Goal: Obtain resource: Download file/media

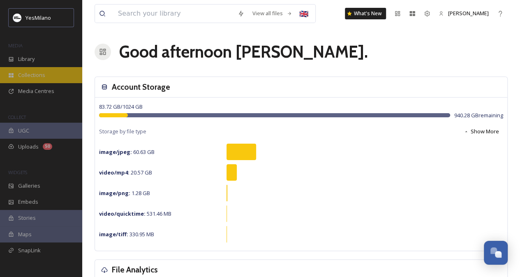
click at [23, 71] on span "Collections" at bounding box center [31, 75] width 27 height 8
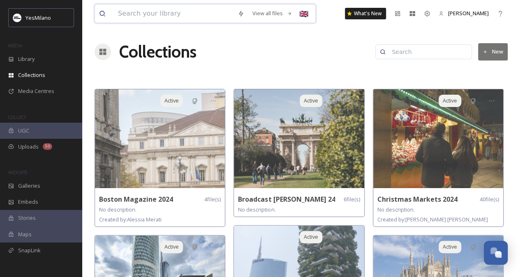
click at [177, 14] on input at bounding box center [174, 14] width 120 height 18
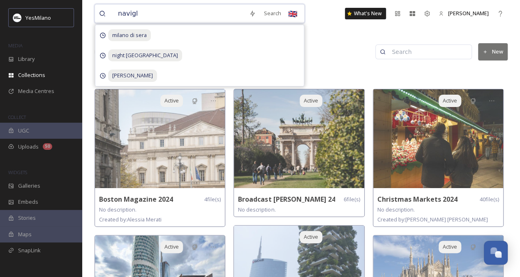
type input "navigli"
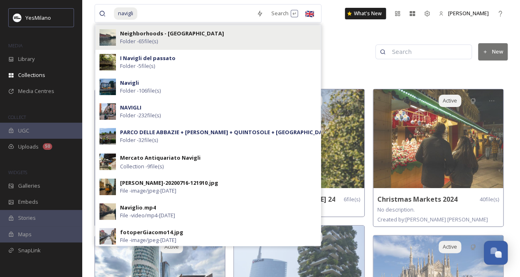
click at [191, 28] on div "Neighborhoods - [GEOGRAPHIC_DATA] Folder - 65 file(s)" at bounding box center [207, 37] width 225 height 25
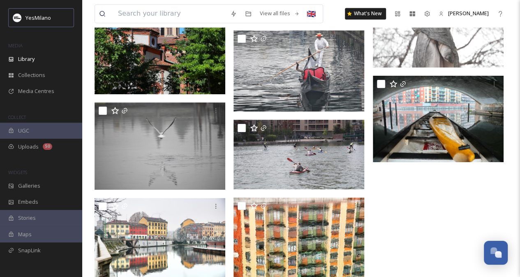
scroll to position [2045, 0]
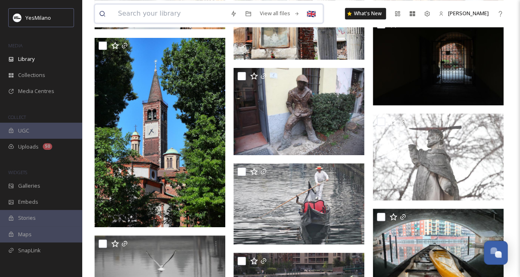
click at [176, 13] on input at bounding box center [170, 14] width 112 height 18
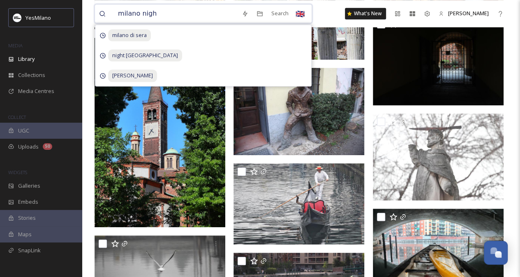
type input "milano night"
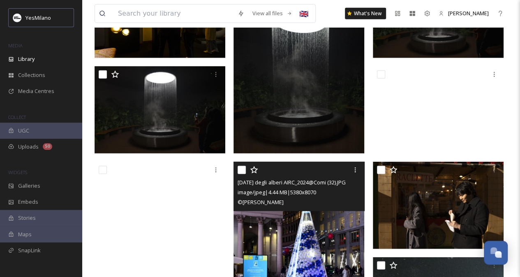
scroll to position [1069, 0]
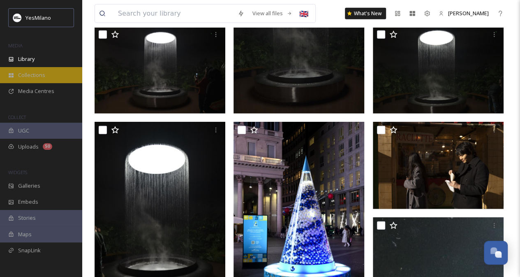
click at [51, 74] on div "Collections" at bounding box center [41, 75] width 82 height 16
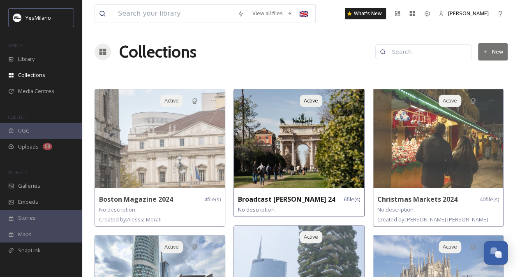
scroll to position [82, 0]
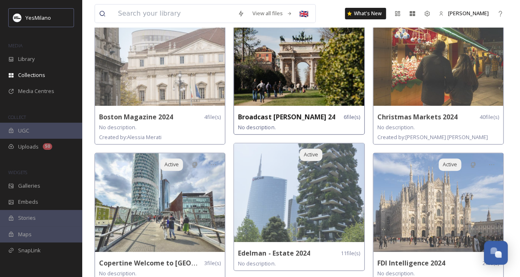
click at [302, 103] on img at bounding box center [299, 56] width 130 height 99
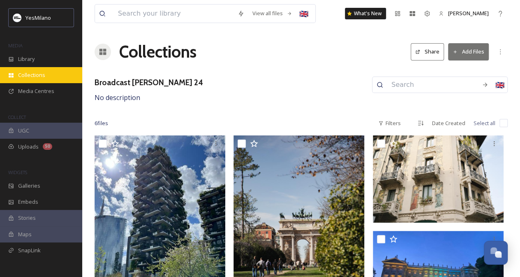
click at [25, 74] on span "Collections" at bounding box center [31, 75] width 27 height 8
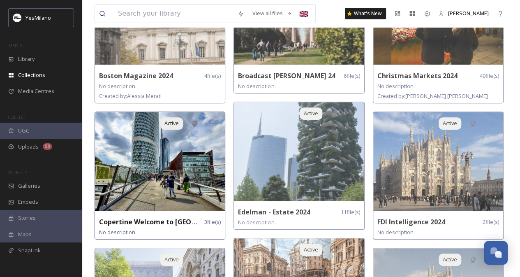
scroll to position [206, 0]
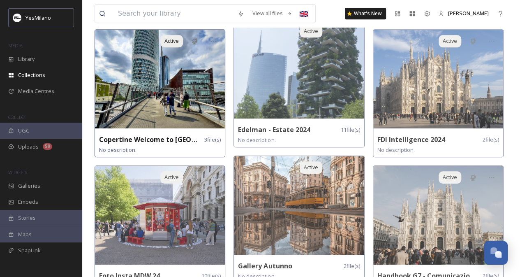
click at [164, 111] on img at bounding box center [160, 79] width 130 height 99
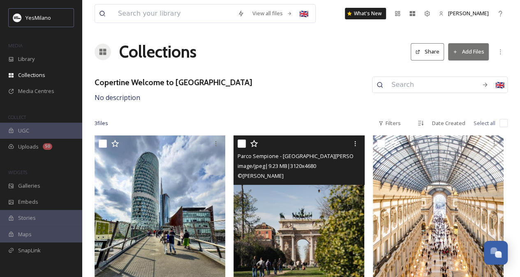
scroll to position [58, 0]
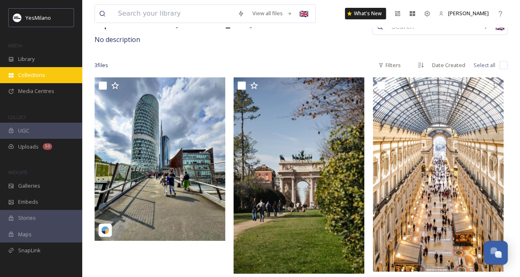
click at [37, 68] on div "Collections" at bounding box center [41, 75] width 82 height 16
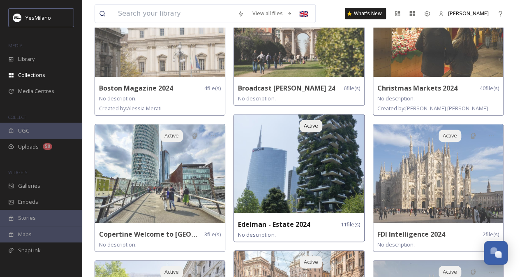
scroll to position [123, 0]
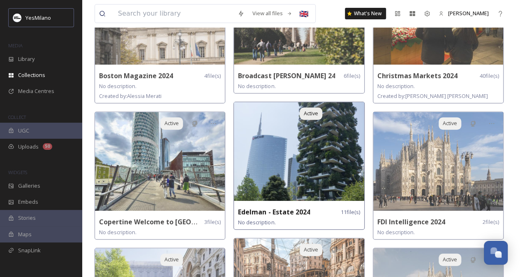
click at [291, 176] on img at bounding box center [299, 151] width 130 height 99
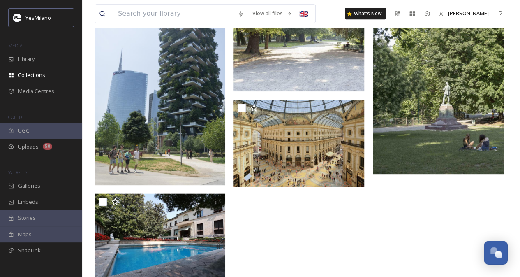
scroll to position [431, 0]
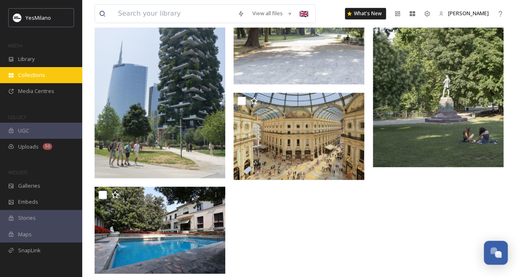
click at [42, 77] on span "Collections" at bounding box center [31, 75] width 27 height 8
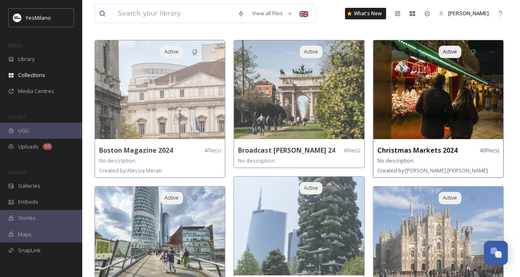
scroll to position [123, 0]
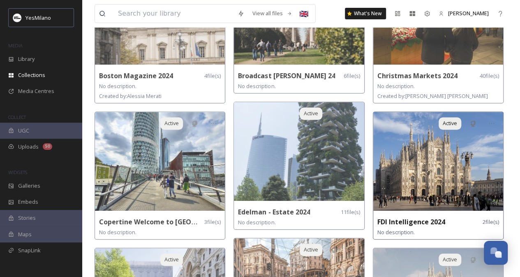
click at [431, 146] on img at bounding box center [438, 161] width 130 height 99
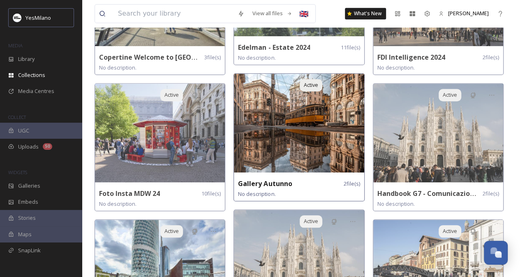
click at [281, 137] on img at bounding box center [299, 123] width 130 height 99
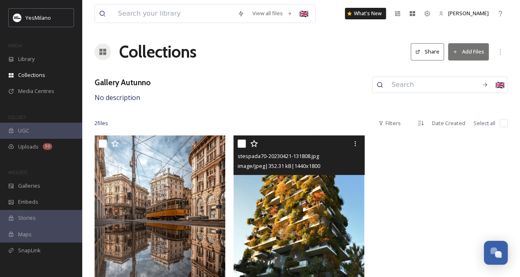
scroll to position [25, 0]
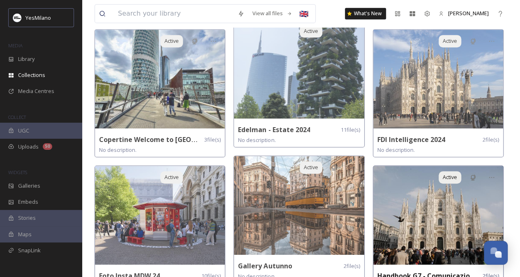
scroll to position [329, 0]
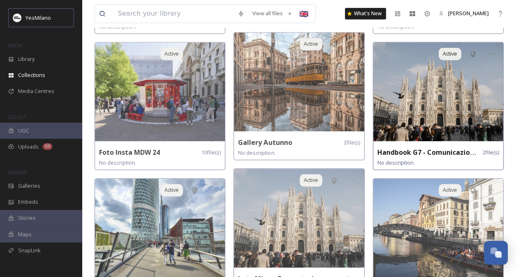
click at [420, 101] on img at bounding box center [438, 91] width 130 height 99
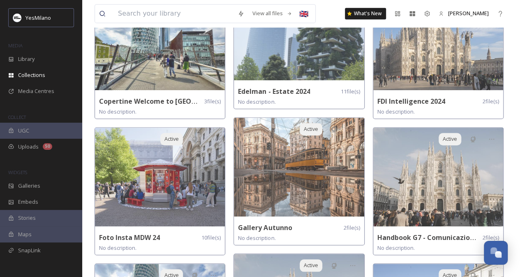
scroll to position [288, 0]
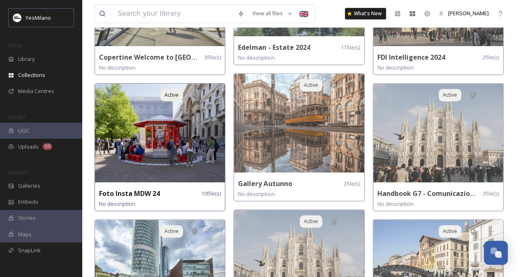
click at [178, 123] on img at bounding box center [160, 132] width 130 height 99
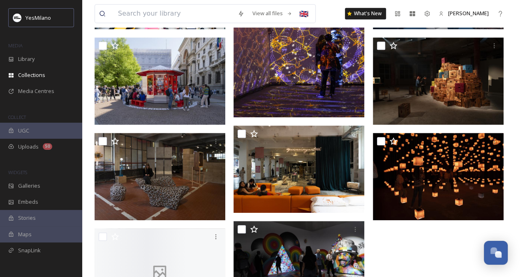
scroll to position [235, 0]
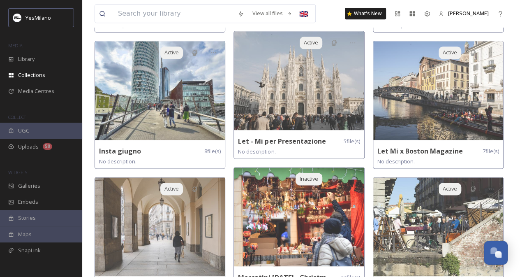
scroll to position [535, 0]
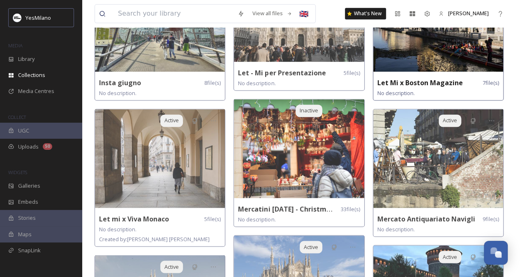
click at [429, 57] on img at bounding box center [438, 22] width 130 height 99
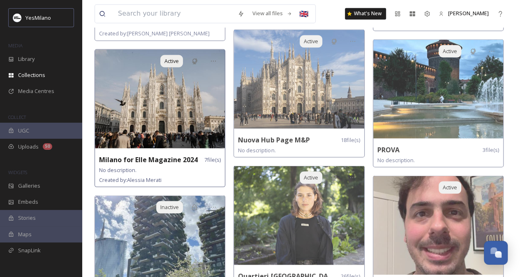
click at [157, 127] on img at bounding box center [160, 98] width 130 height 99
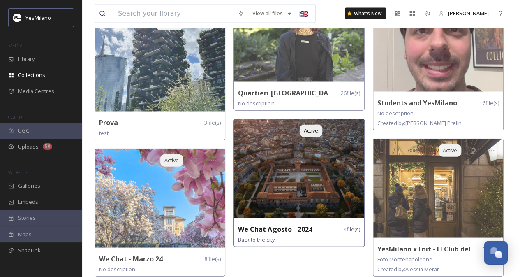
click at [320, 164] on img at bounding box center [299, 168] width 130 height 99
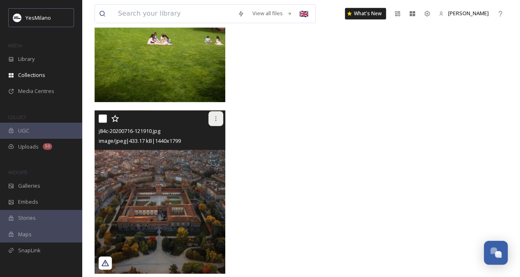
click at [215, 119] on icon at bounding box center [216, 118] width 7 height 7
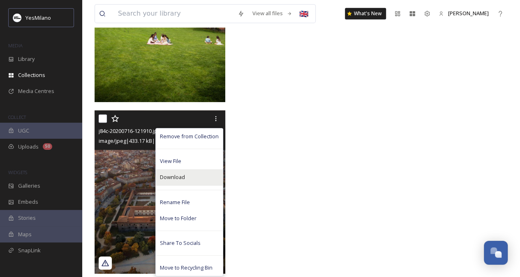
click at [192, 176] on div "Download" at bounding box center [189, 177] width 67 height 16
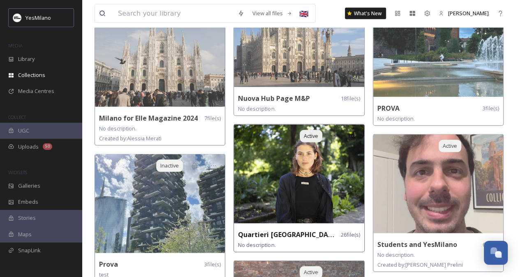
scroll to position [923, 0]
